Goal: Information Seeking & Learning: Learn about a topic

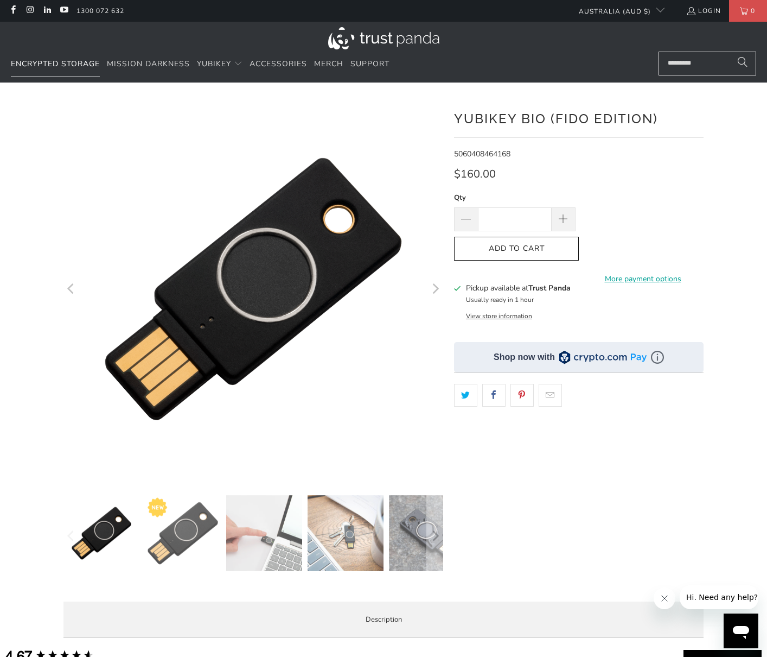
click at [74, 64] on span "Encrypted Storage" at bounding box center [55, 64] width 89 height 10
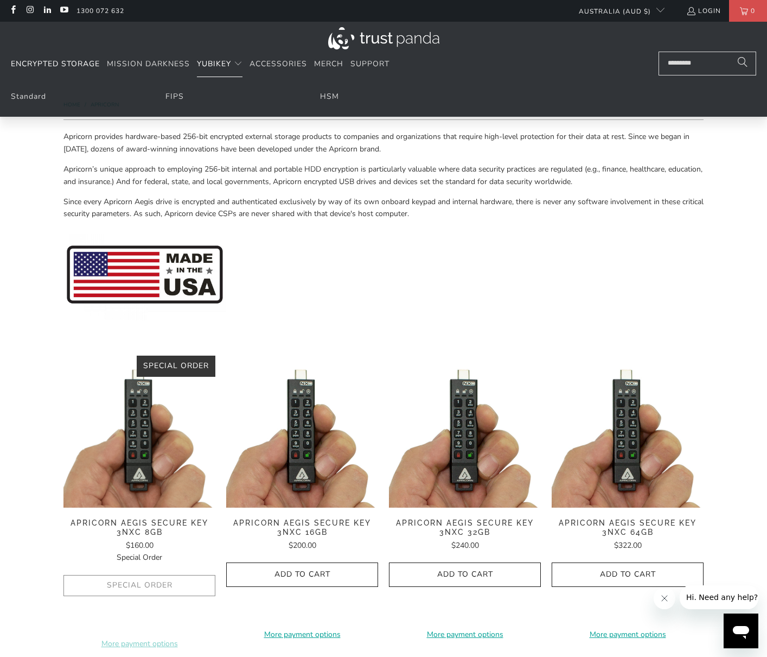
click at [208, 64] on span "YubiKey" at bounding box center [214, 64] width 34 height 10
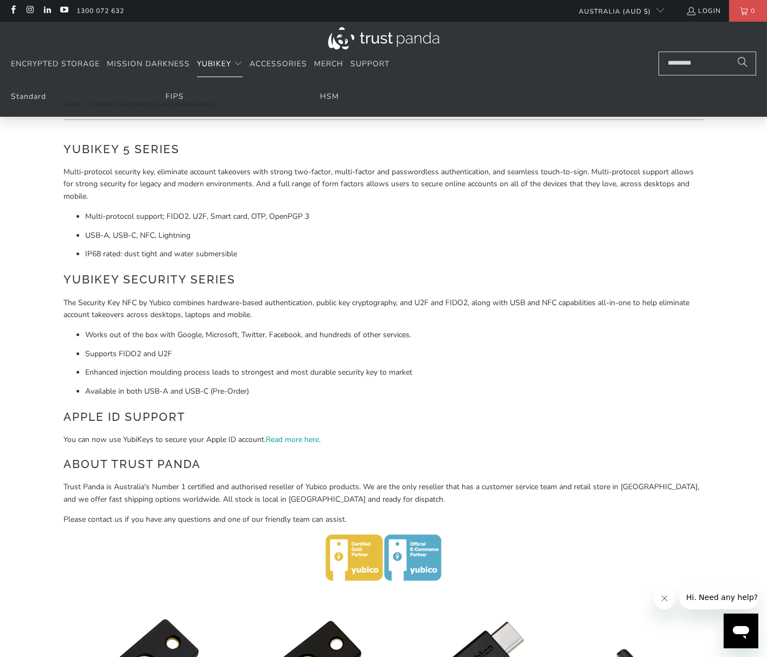
click at [28, 101] on li "Standard" at bounding box center [75, 97] width 128 height 12
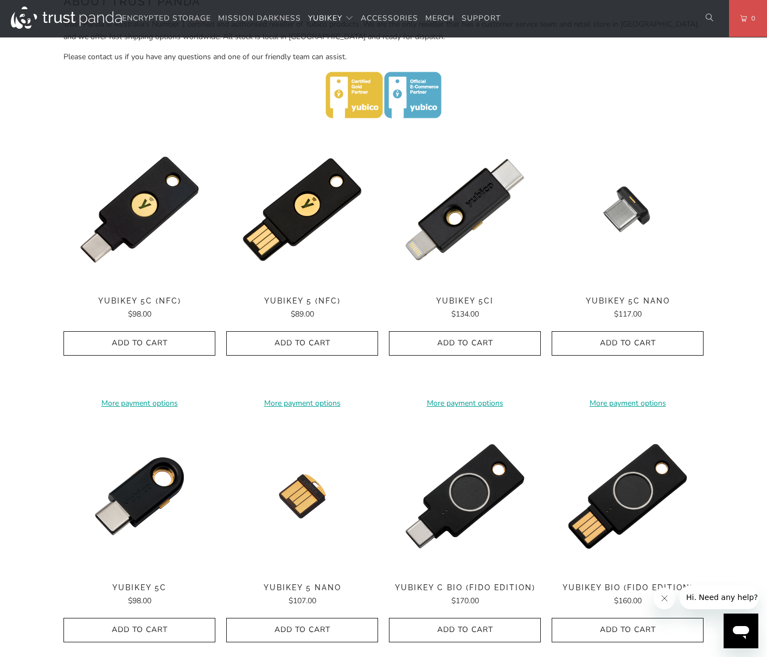
scroll to position [465, 0]
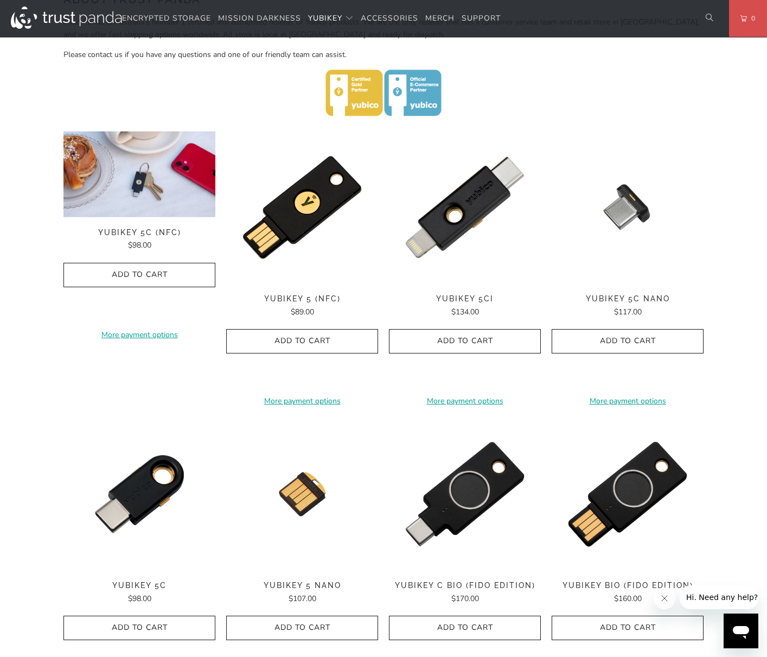
click at [131, 231] on span "YubiKey 5C (NFC)" at bounding box center [140, 232] width 152 height 9
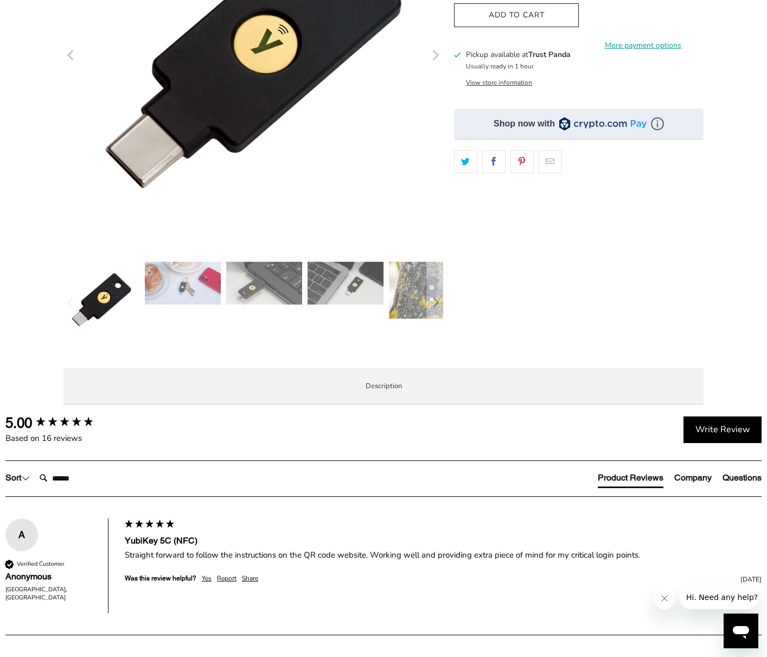
scroll to position [247, 0]
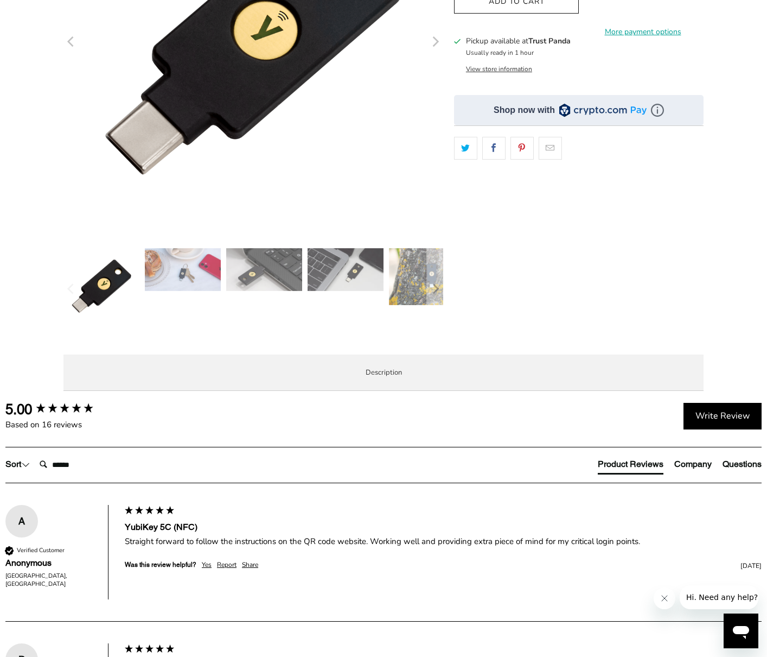
click at [0, 0] on span "Specifications" at bounding box center [0, 0] width 0 height 0
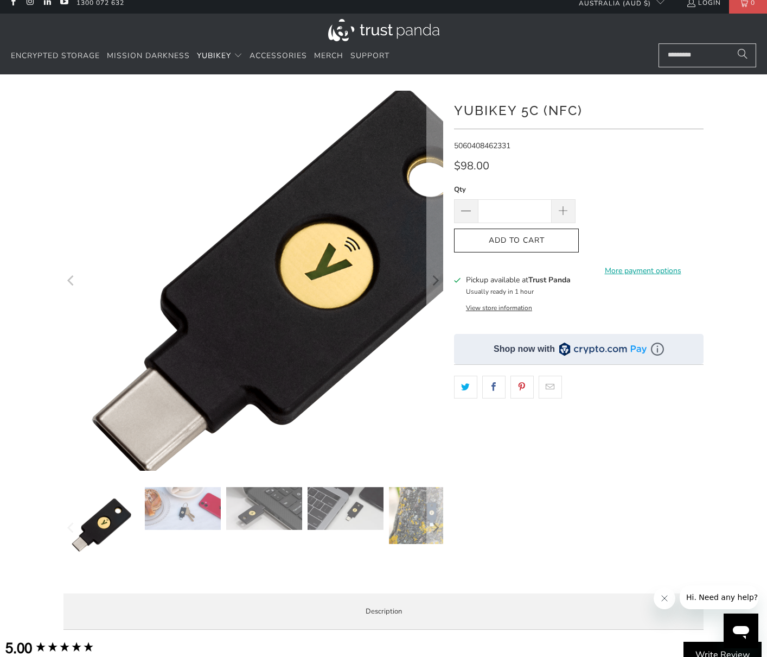
scroll to position [0, 0]
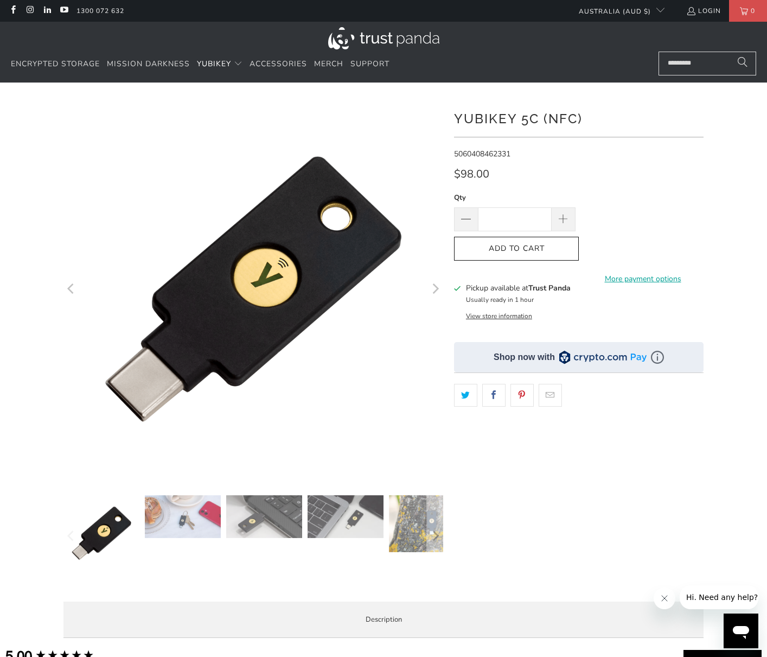
click at [492, 317] on button "View store information" at bounding box center [499, 316] width 66 height 9
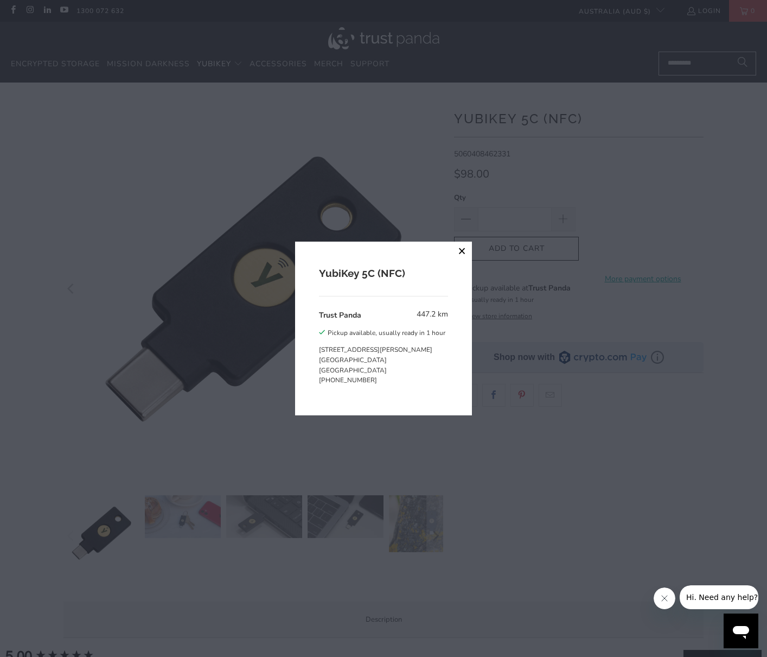
click at [462, 250] on button "close" at bounding box center [463, 252] width 20 height 20
